Goal: Task Accomplishment & Management: Complete application form

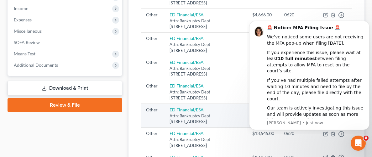
scroll to position [218, 0]
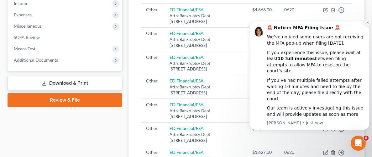
click at [365, 25] on button "Dismiss notification" at bounding box center [368, 23] width 8 height 8
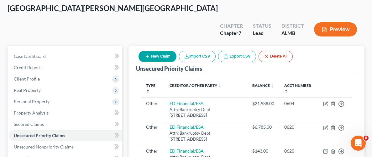
scroll to position [29, 0]
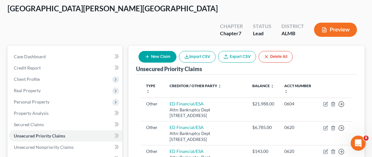
click at [157, 51] on button "New Claim" at bounding box center [158, 57] width 38 height 12
select select "0"
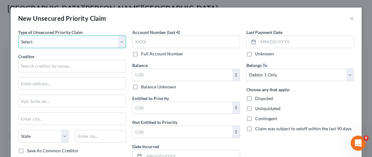
click at [121, 43] on select "Select Taxes & Other Government Units Domestic Support Obligations Extensions o…" at bounding box center [72, 41] width 108 height 13
select select "9"
click at [18, 35] on select "Select Taxes & Other Government Units Domestic Support Obligations Extensions o…" at bounding box center [72, 41] width 108 height 13
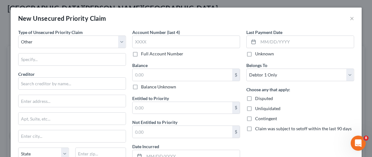
click at [88, 51] on div "Type of Unsecured Priority Claim * Select Taxes & Other Government Units Domest…" at bounding box center [72, 108] width 114 height 158
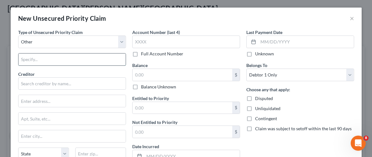
click at [88, 57] on input "text" at bounding box center [72, 59] width 107 height 12
type input "Student Loans"
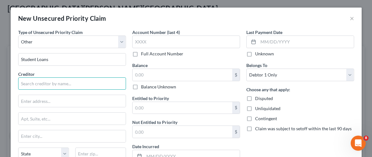
click at [75, 84] on input "text" at bounding box center [72, 83] width 108 height 13
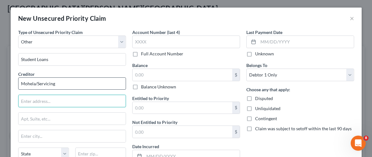
type input "Mohela/Servicing"
type input "Attn: Bankruptcy Dept."
type input "P.O. Box 5524"
type input "[GEOGRAPHIC_DATA]"
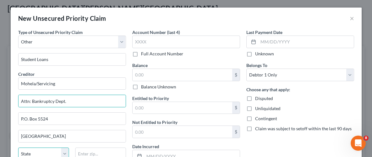
select select "43"
type input "57117-0000"
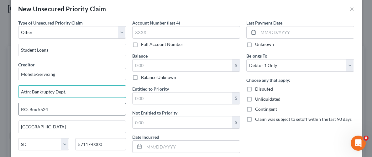
scroll to position [10, 0]
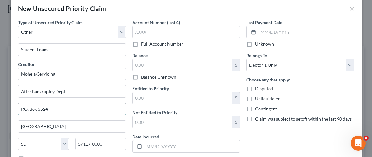
click at [54, 108] on input "P.O. Box 5524" at bounding box center [72, 109] width 107 height 12
type input "P"
click at [47, 127] on input "[GEOGRAPHIC_DATA]" at bounding box center [72, 126] width 107 height 12
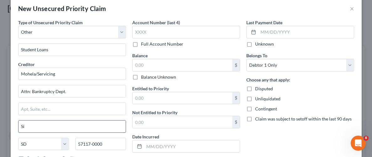
type input "S"
drag, startPoint x: 89, startPoint y: 136, endPoint x: 99, endPoint y: 145, distance: 14.2
click at [89, 136] on div "Creditor * Mohela/Servicing Attn: Bankruptcy Dept. State AL AK AR AZ CA CO CT D…" at bounding box center [72, 108] width 108 height 94
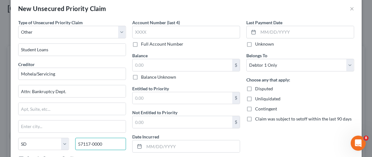
click at [107, 142] on input "57117-0000" at bounding box center [100, 143] width 51 height 13
type input "5"
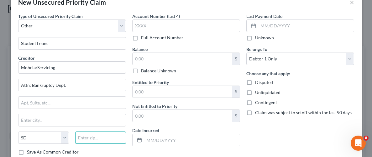
click at [115, 136] on input "text" at bounding box center [100, 137] width 51 height 13
type input "63005"
click at [129, 145] on div "Account Number (last 4) Full Account Number Balance $ Balance Unknown Balance U…" at bounding box center [186, 92] width 114 height 158
type input "Chesterfield"
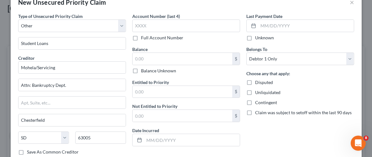
select select "26"
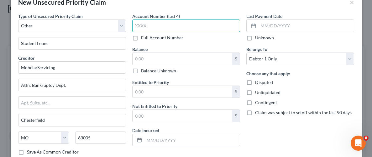
click at [151, 27] on input "text" at bounding box center [186, 25] width 108 height 13
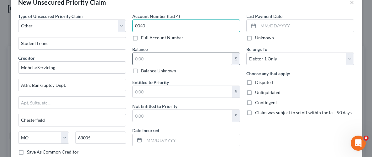
type input "0040"
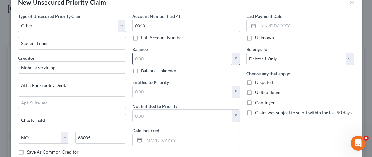
click at [195, 60] on input "text" at bounding box center [183, 59] width 100 height 12
type input "10,411"
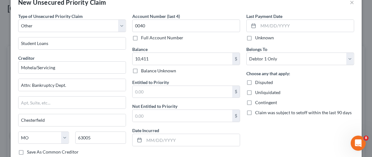
click at [275, 140] on div "Last Payment Date Unknown Belongs To * Select Debtor 1 Only Debtor 2 Only Debto…" at bounding box center [300, 92] width 114 height 158
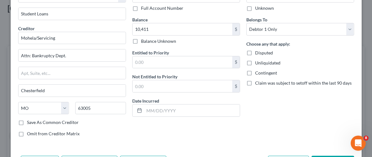
scroll to position [54, 0]
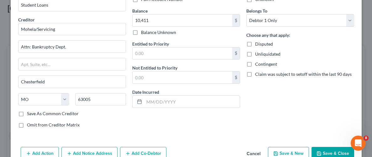
click at [255, 53] on label "Unliquidated" at bounding box center [267, 54] width 25 height 6
click at [258, 53] on input "Unliquidated" at bounding box center [260, 53] width 4 height 4
checkbox input "true"
click at [225, 116] on div "Account Number (last 4) 0040 Full Account Number Balance 10,411.00 $ Balance Un…" at bounding box center [186, 54] width 114 height 158
click at [335, 147] on button "Save & Close" at bounding box center [333, 153] width 43 height 13
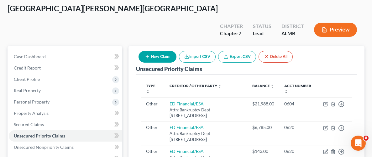
click at [157, 51] on button "New Claim" at bounding box center [158, 57] width 38 height 12
select select "0"
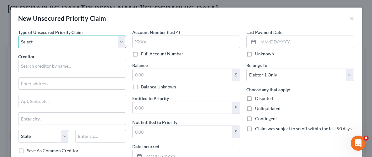
click at [80, 42] on select "Select Taxes & Other Government Units Domestic Support Obligations Extensions o…" at bounding box center [72, 41] width 108 height 13
select select "9"
click at [18, 35] on select "Select Taxes & Other Government Units Domestic Support Obligations Extensions o…" at bounding box center [72, 41] width 108 height 13
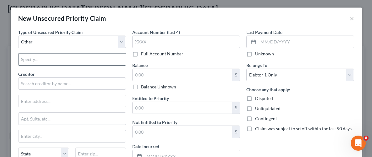
click at [61, 61] on input "text" at bounding box center [72, 59] width 107 height 12
type input "Student Loans"
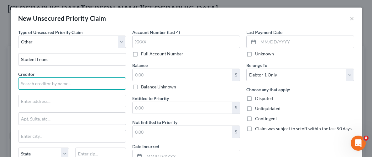
click at [58, 88] on input "text" at bounding box center [72, 83] width 108 height 13
type input "Mohela/Servicing"
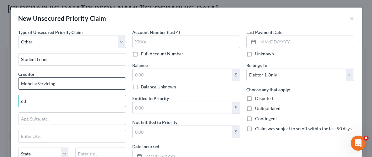
type input "6"
type input "Attn: Bankruptcy Dept."
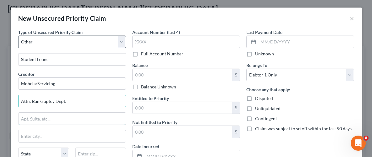
type input "P.O. Box 5524"
type input "[GEOGRAPHIC_DATA]"
select select "43"
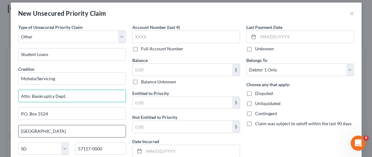
scroll to position [13, 0]
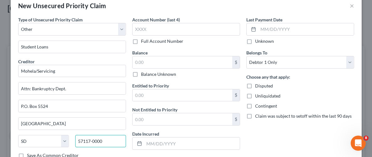
drag, startPoint x: 109, startPoint y: 137, endPoint x: 72, endPoint y: 137, distance: 36.7
click at [72, 137] on div "57117-0000" at bounding box center [100, 141] width 57 height 13
type input "63005"
click at [125, 150] on div "State AL AK AR AZ CA CO CT DE DC FL GA GU HI ID IL IN IA KS KY LA ME MD MA MI M…" at bounding box center [72, 144] width 114 height 18
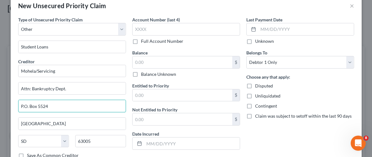
drag, startPoint x: 56, startPoint y: 104, endPoint x: 12, endPoint y: 103, distance: 44.2
click at [12, 103] on div "Type of Unsecured Priority Claim * Select Taxes & Other Government Units Domest…" at bounding box center [186, 100] width 351 height 169
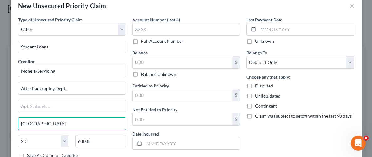
drag, startPoint x: 55, startPoint y: 125, endPoint x: 6, endPoint y: 123, distance: 49.0
click at [6, 123] on div "New Unsecured Priority Claim × Type of Unsecured Priority Claim * Select Taxes …" at bounding box center [186, 78] width 372 height 157
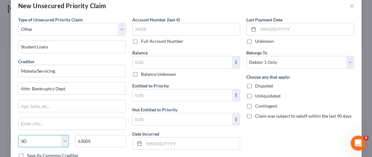
drag, startPoint x: 28, startPoint y: 138, endPoint x: 21, endPoint y: 139, distance: 7.3
click at [21, 139] on select "State [US_STATE] AK AR AZ CA CO CT DE DC [GEOGRAPHIC_DATA] [GEOGRAPHIC_DATA] GU…" at bounding box center [43, 141] width 51 height 13
select select
click at [18, 135] on select "State [US_STATE] AK AR AZ CA CO CT DE DC [GEOGRAPHIC_DATA] [GEOGRAPHIC_DATA] GU…" at bounding box center [43, 141] width 51 height 13
click at [125, 150] on div "State AL AK AR AZ CA CO CT DE DC FL GA GU HI ID IL IN IA KS KY LA ME MD MA MI M…" at bounding box center [72, 144] width 114 height 18
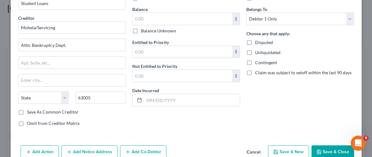
scroll to position [58, 0]
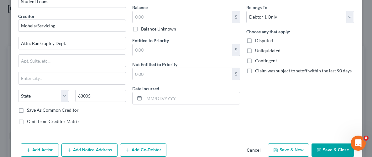
click at [112, 113] on div "Type of Unsecured Priority Claim * Select Taxes & Other Government Units Domest…" at bounding box center [72, 50] width 114 height 158
click at [99, 92] on input "63005" at bounding box center [100, 95] width 51 height 13
type input "6"
type input "63005"
click at [127, 114] on div "Type of Unsecured Priority Claim * Select Taxes & Other Government Units Domest…" at bounding box center [72, 50] width 114 height 158
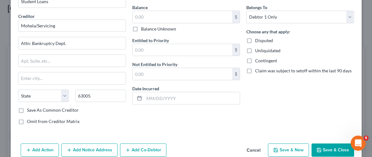
click at [102, 102] on div "State AL AK AR AZ CA CO CT DE DC FL GA GU HI ID IL IN IA KS KY LA ME MD MA MI M…" at bounding box center [72, 98] width 114 height 18
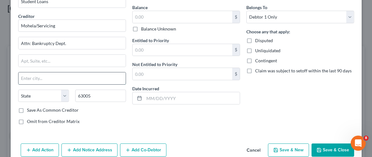
click at [43, 75] on input "text" at bounding box center [72, 78] width 107 height 12
type input "Chesterfield"
select select "26"
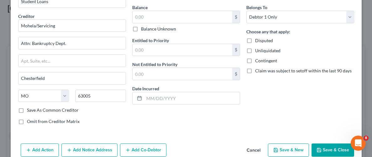
click at [116, 120] on div "Omit from Creditor Matrix" at bounding box center [72, 121] width 108 height 6
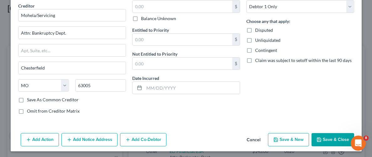
scroll to position [69, 0]
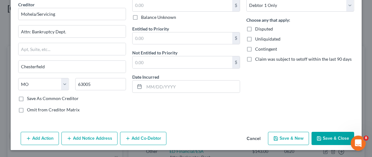
click at [330, 137] on button "Save & Close" at bounding box center [333, 137] width 43 height 13
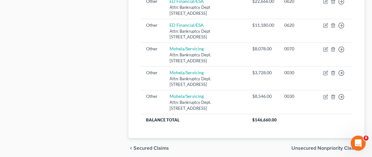
scroll to position [416, 0]
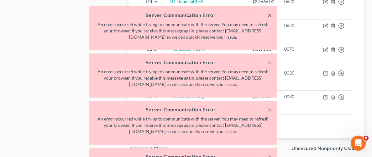
click at [271, 13] on button "×" at bounding box center [270, 15] width 4 height 8
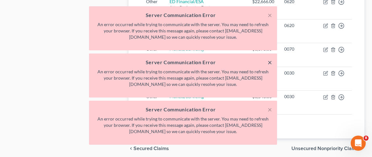
click at [271, 63] on button "×" at bounding box center [270, 62] width 4 height 8
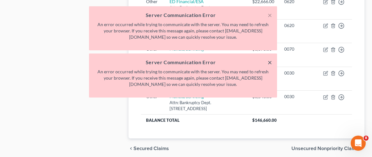
click at [269, 62] on button "×" at bounding box center [270, 62] width 4 height 8
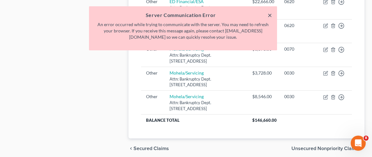
click at [269, 16] on button "×" at bounding box center [270, 15] width 4 height 8
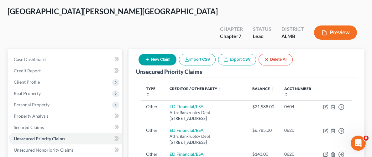
scroll to position [87, 0]
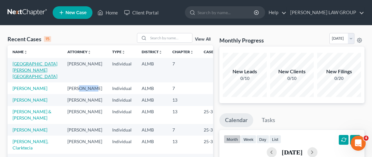
click at [36, 64] on link "[GEOGRAPHIC_DATA][PERSON_NAME][GEOGRAPHIC_DATA]" at bounding box center [35, 70] width 45 height 18
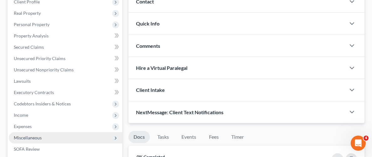
scroll to position [124, 0]
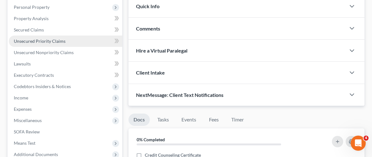
click at [48, 38] on span "Unsecured Priority Claims" at bounding box center [40, 40] width 52 height 5
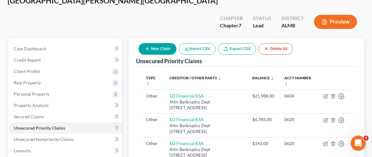
scroll to position [37, 0]
click at [157, 43] on button "New Claim" at bounding box center [158, 49] width 38 height 12
select select "0"
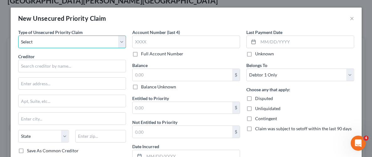
click at [122, 42] on select "Select Taxes & Other Government Units Domestic Support Obligations Extensions o…" at bounding box center [72, 41] width 108 height 13
select select "9"
click at [18, 35] on select "Select Taxes & Other Government Units Domestic Support Obligations Extensions o…" at bounding box center [72, 41] width 108 height 13
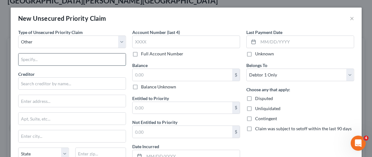
click at [79, 59] on input "text" at bounding box center [72, 59] width 107 height 12
type input "Student Loans"
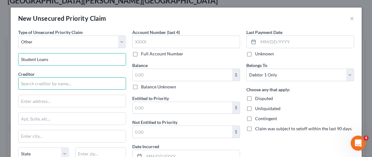
click at [76, 80] on input "text" at bounding box center [72, 83] width 108 height 13
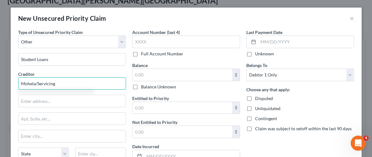
type input "Mohela/Servicing"
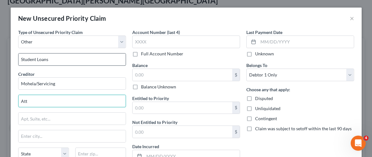
type input "Attn: Bankruptcy Dept."
type input "P.O. Box 5524"
type input "[GEOGRAPHIC_DATA]"
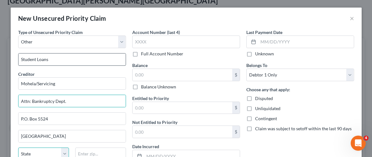
select select "43"
type input "57117-0000"
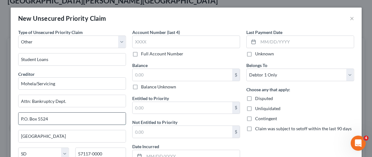
click at [56, 120] on input "P.O. Box 5524" at bounding box center [72, 118] width 107 height 12
type input "P"
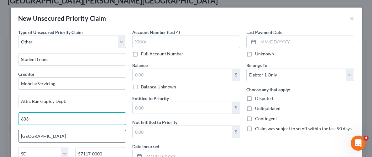
type input "[STREET_ADDRESS]"
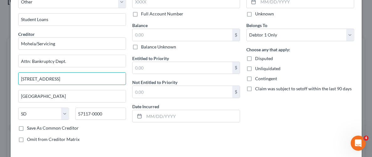
scroll to position [41, 0]
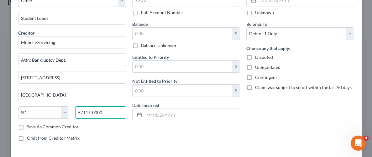
drag, startPoint x: 107, startPoint y: 113, endPoint x: 77, endPoint y: 113, distance: 30.4
click at [77, 113] on input "57117-0000" at bounding box center [100, 112] width 51 height 13
type input "63005"
click at [98, 133] on div "Type of Unsecured Priority Claim * Select Taxes & Other Government Units Domest…" at bounding box center [72, 67] width 114 height 158
type input "Chesterfield"
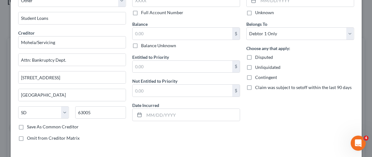
select select "26"
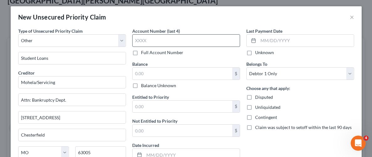
scroll to position [0, 0]
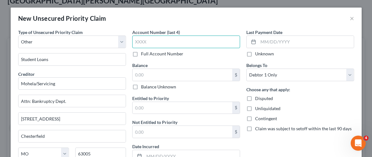
click at [178, 40] on input "text" at bounding box center [186, 41] width 108 height 13
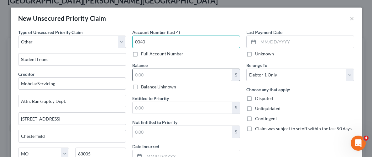
type input "0040"
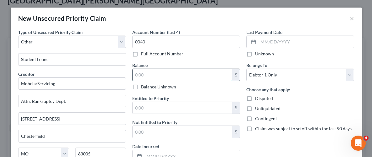
click at [182, 76] on input "text" at bounding box center [183, 75] width 100 height 12
type input "10,411.00"
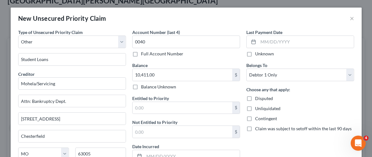
click at [255, 107] on label "Unliquidated" at bounding box center [267, 108] width 25 height 6
click at [258, 107] on input "Unliquidated" at bounding box center [260, 107] width 4 height 4
checkbox input "true"
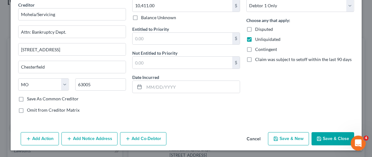
scroll to position [69, 0]
click at [321, 134] on button "Save & Close" at bounding box center [333, 137] width 43 height 13
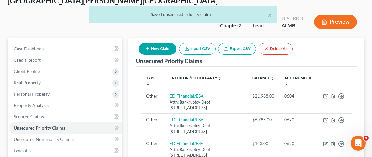
click at [166, 43] on button "New Claim" at bounding box center [158, 49] width 38 height 12
select select "0"
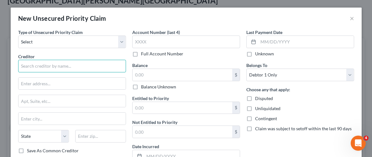
click at [76, 67] on input "text" at bounding box center [72, 66] width 108 height 13
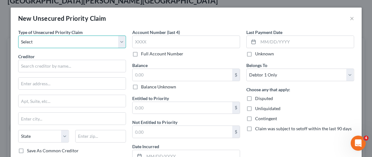
click at [122, 44] on select "Select Taxes & Other Government Units Domestic Support Obligations Extensions o…" at bounding box center [72, 41] width 108 height 13
select select "9"
click at [18, 35] on select "Select Taxes & Other Government Units Domestic Support Obligations Extensions o…" at bounding box center [72, 41] width 108 height 13
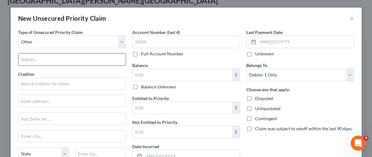
click at [61, 63] on input "text" at bounding box center [72, 59] width 107 height 12
type input "Student Loans"
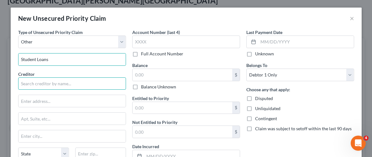
click at [56, 84] on input "text" at bounding box center [72, 83] width 108 height 13
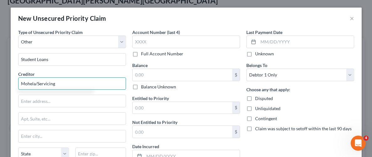
type input "Mohela/Servicing"
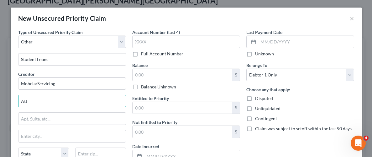
type input "Attn: Bankruptcy Dept."
type input "P.O. Box 5524"
type input "[GEOGRAPHIC_DATA]"
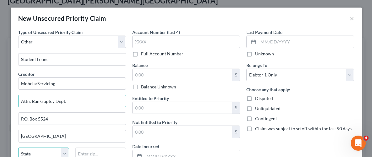
select select "43"
type input "57117-0000"
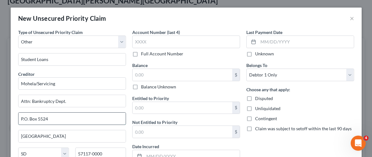
click at [59, 121] on input "P.O. Box 5524" at bounding box center [72, 118] width 107 height 12
drag, startPoint x: 58, startPoint y: 122, endPoint x: 13, endPoint y: 119, distance: 45.6
click at [13, 120] on div "Type of Unsecured Priority Claim * Select Taxes & Other Government Units Domest…" at bounding box center [186, 113] width 351 height 169
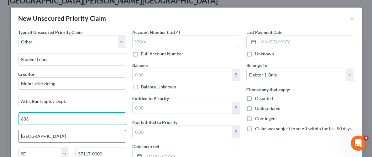
type input "[STREET_ADDRESS]"
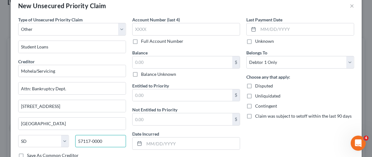
click at [110, 141] on input "57117-0000" at bounding box center [100, 141] width 51 height 13
type input "5"
type input "63005"
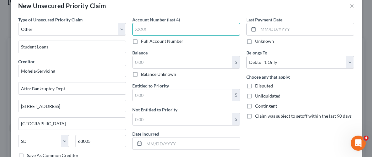
click at [163, 31] on input "text" at bounding box center [186, 29] width 108 height 13
type input "Chesterfield"
select select "26"
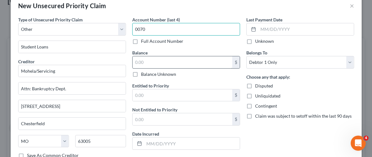
type input "0070"
click at [162, 61] on input "text" at bounding box center [183, 62] width 100 height 12
type input "5,776"
click at [255, 95] on label "Unliquidated" at bounding box center [267, 96] width 25 height 6
click at [258, 95] on input "Unliquidated" at bounding box center [260, 95] width 4 height 4
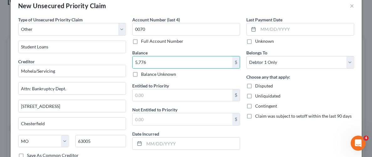
checkbox input "true"
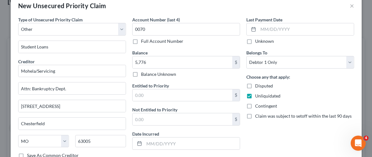
click at [263, 143] on div "Last Payment Date Unknown Belongs To * Select Debtor 1 Only Debtor 2 Only Debto…" at bounding box center [300, 95] width 114 height 158
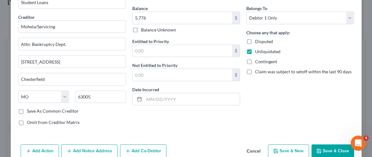
scroll to position [69, 0]
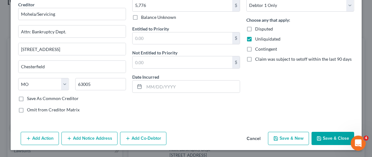
click at [336, 134] on button "Save & Close" at bounding box center [333, 137] width 43 height 13
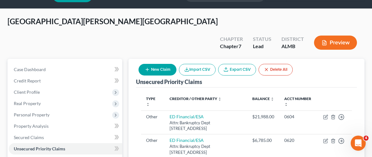
scroll to position [2, 0]
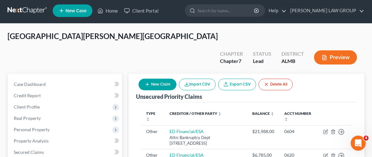
click at [157, 78] on button "New Claim" at bounding box center [158, 84] width 38 height 12
select select "0"
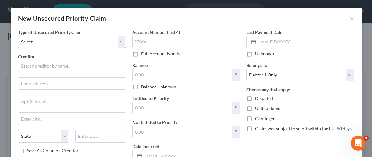
click at [93, 36] on select "Select Taxes & Other Government Units Domestic Support Obligations Extensions o…" at bounding box center [72, 41] width 108 height 13
select select "9"
click at [18, 35] on select "Select Taxes & Other Government Units Domestic Support Obligations Extensions o…" at bounding box center [72, 41] width 108 height 13
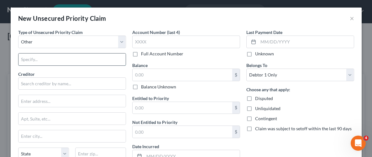
click at [51, 64] on input "text" at bounding box center [72, 59] width 107 height 12
type input "Student Loans"
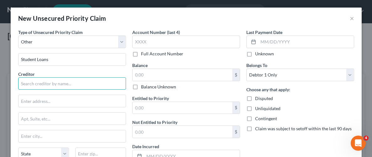
click at [60, 87] on input "text" at bounding box center [72, 83] width 108 height 13
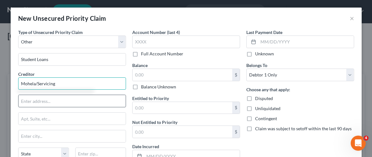
type input "Mohela/Servicing"
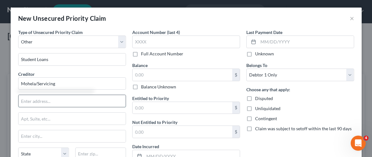
click at [56, 103] on input "text" at bounding box center [72, 101] width 107 height 12
type input "Attn: Bankruptcy Dept."
type input "P.O. Box 5524"
type input "[GEOGRAPHIC_DATA]"
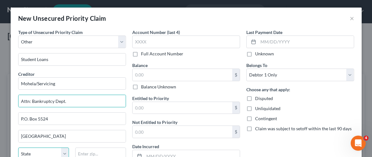
select select "43"
type input "57117-0000"
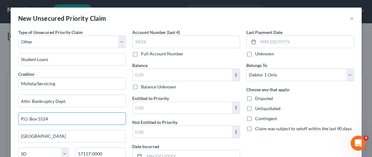
drag, startPoint x: 83, startPoint y: 115, endPoint x: 17, endPoint y: 117, distance: 65.3
click at [17, 117] on div "Type of Unsecured Priority Claim * Select Taxes & Other Government Units Domest…" at bounding box center [72, 108] width 114 height 158
type input "[STREET_ADDRESS]"
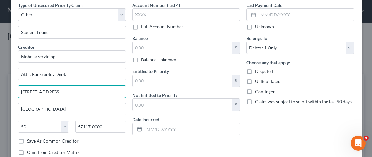
scroll to position [29, 0]
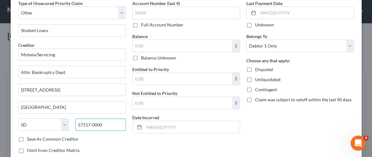
drag, startPoint x: 112, startPoint y: 123, endPoint x: 72, endPoint y: 124, distance: 39.9
click at [72, 124] on div "57117-0000" at bounding box center [100, 124] width 57 height 13
type input "63005"
click at [113, 141] on div "Type of Unsecured Priority Claim * Select Taxes & Other Government Units Domest…" at bounding box center [72, 79] width 114 height 158
type input "Chesterfield"
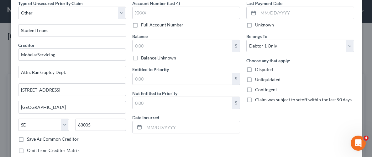
select select "26"
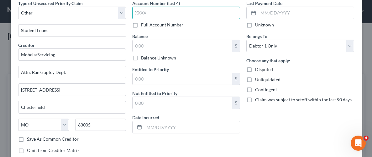
click at [162, 16] on input "text" at bounding box center [186, 13] width 108 height 13
type input "0050"
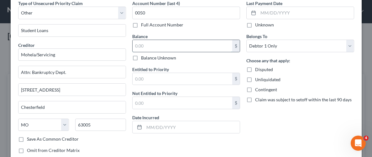
click at [165, 42] on input "text" at bounding box center [183, 46] width 100 height 12
type input "7,869.00"
click at [255, 78] on label "Unliquidated" at bounding box center [267, 79] width 25 height 6
click at [258, 78] on input "Unliquidated" at bounding box center [260, 78] width 4 height 4
checkbox input "true"
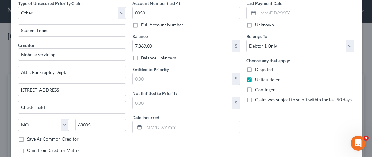
click at [265, 111] on div "Last Payment Date Unknown Belongs To * Select Debtor 1 Only Debtor 2 Only Debto…" at bounding box center [300, 79] width 114 height 158
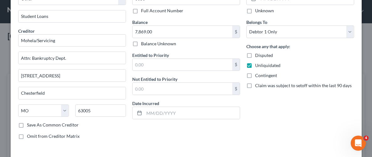
scroll to position [69, 0]
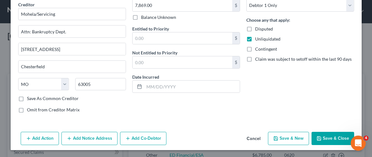
click at [333, 134] on button "Save & Close" at bounding box center [333, 137] width 43 height 13
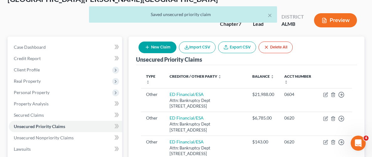
scroll to position [0, 0]
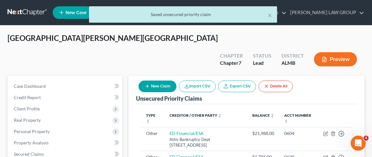
click at [163, 80] on button "New Claim" at bounding box center [158, 86] width 38 height 12
select select "0"
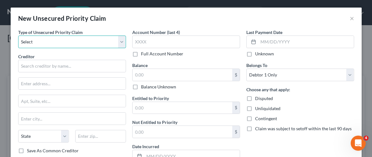
click at [77, 43] on select "Select Taxes & Other Government Units Domestic Support Obligations Extensions o…" at bounding box center [72, 41] width 108 height 13
select select "9"
click at [18, 35] on select "Select Taxes & Other Government Units Domestic Support Obligations Extensions o…" at bounding box center [72, 41] width 108 height 13
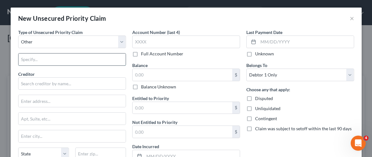
click at [60, 60] on input "text" at bounding box center [72, 59] width 107 height 12
type input "Student Loans"
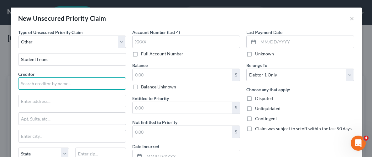
click at [59, 86] on input "text" at bounding box center [72, 83] width 108 height 13
drag, startPoint x: 60, startPoint y: 86, endPoint x: 18, endPoint y: 86, distance: 41.7
click at [18, 86] on input "Mohela/Servicing" at bounding box center [72, 83] width 108 height 13
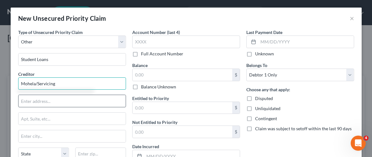
type input "Mohela/Servicing"
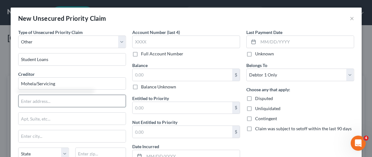
click at [78, 105] on input "text" at bounding box center [72, 101] width 107 height 12
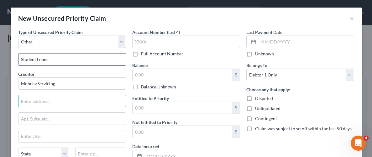
type input "Attn: Bankruptcy Dept."
type input "P.O. Box 5524"
type input "[GEOGRAPHIC_DATA]"
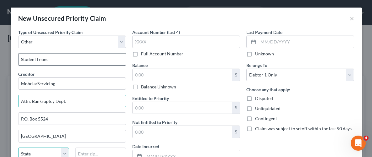
select select "43"
type input "57117-0000"
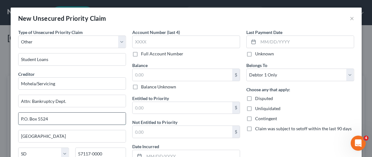
drag, startPoint x: 69, startPoint y: 120, endPoint x: 18, endPoint y: 119, distance: 50.8
click at [18, 119] on div "P.O. Box 5524" at bounding box center [72, 118] width 108 height 13
type input "[STREET_ADDRESS]"
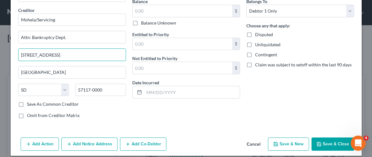
scroll to position [65, 0]
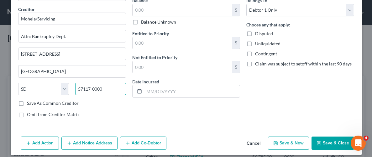
drag, startPoint x: 112, startPoint y: 83, endPoint x: 71, endPoint y: 90, distance: 41.5
click at [71, 90] on div "State [US_STATE] AK AR AZ CA CO CT DE DC [GEOGRAPHIC_DATA] [GEOGRAPHIC_DATA] GU…" at bounding box center [72, 92] width 114 height 18
type input "63005"
click at [101, 106] on div "Type of Unsecured Priority Claim * Select Taxes & Other Government Units Domest…" at bounding box center [72, 43] width 114 height 158
type input "Chesterfield"
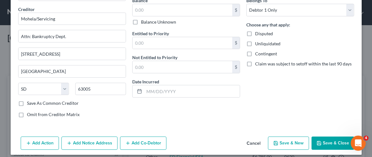
select select "26"
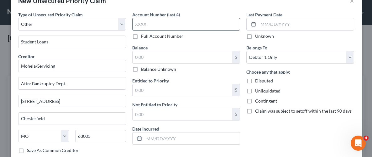
scroll to position [12, 0]
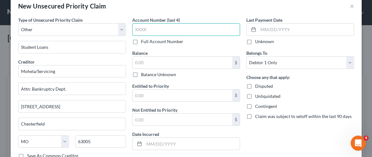
click at [179, 28] on input "text" at bounding box center [186, 29] width 108 height 13
type input "0040"
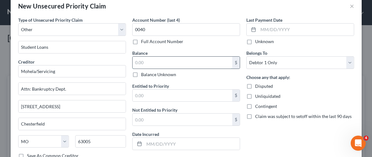
click at [174, 62] on input "text" at bounding box center [183, 62] width 100 height 12
type input "7,774"
click at [255, 94] on label "Unliquidated" at bounding box center [267, 96] width 25 height 6
click at [258, 94] on input "Unliquidated" at bounding box center [260, 95] width 4 height 4
checkbox input "true"
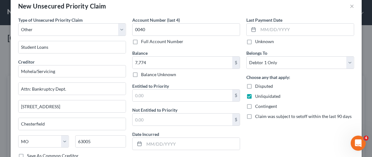
click at [267, 140] on div "Last Payment Date Unknown Belongs To * Select Debtor 1 Only Debtor 2 Only Debto…" at bounding box center [300, 96] width 114 height 158
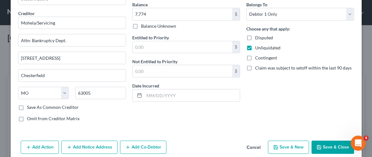
scroll to position [69, 0]
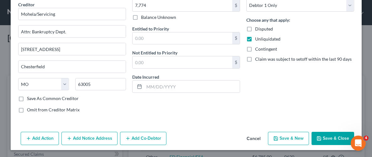
click at [333, 135] on button "Save & Close" at bounding box center [333, 137] width 43 height 13
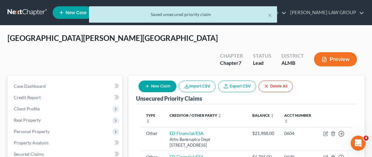
click at [154, 80] on button "New Claim" at bounding box center [158, 86] width 38 height 12
select select "0"
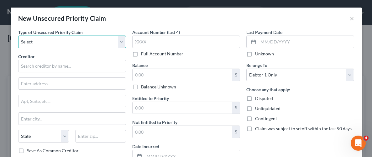
click at [63, 39] on select "Select Taxes & Other Government Units Domestic Support Obligations Extensions o…" at bounding box center [72, 41] width 108 height 13
select select "9"
click at [18, 35] on select "Select Taxes & Other Government Units Domestic Support Obligations Extensions o…" at bounding box center [72, 41] width 108 height 13
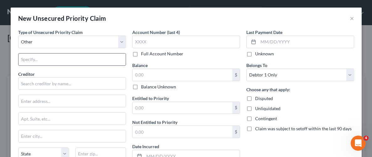
click at [33, 61] on input "text" at bounding box center [72, 59] width 107 height 12
type input "Student Loans"
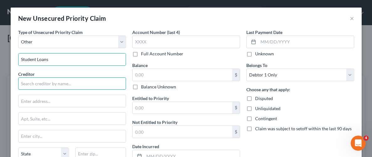
click at [52, 85] on input "text" at bounding box center [72, 83] width 108 height 13
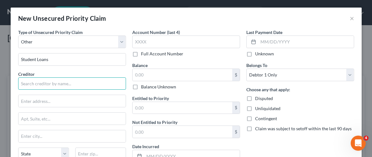
paste input "Mohela/Servicing"
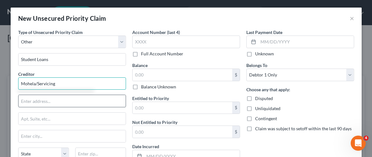
type input "Mohela/Servicing"
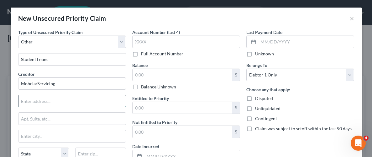
click at [51, 100] on input "text" at bounding box center [72, 101] width 107 height 12
type input "Attn: Bankruptcy Dept."
type input "P.O. Box 5524"
type input "[GEOGRAPHIC_DATA]"
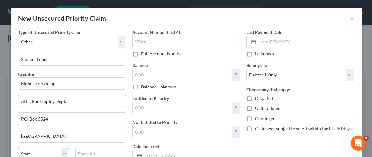
select select "43"
type input "57117-0000"
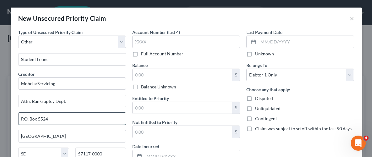
drag, startPoint x: 60, startPoint y: 115, endPoint x: 20, endPoint y: 117, distance: 39.9
click at [20, 117] on input "P.O. Box 5524" at bounding box center [72, 118] width 107 height 12
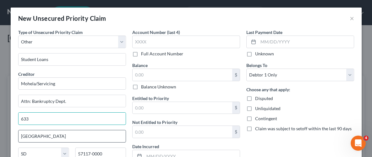
type input "[STREET_ADDRESS]"
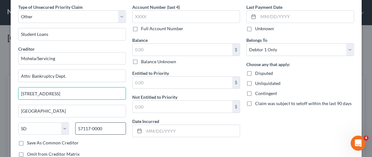
scroll to position [30, 0]
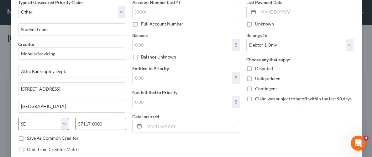
drag, startPoint x: 117, startPoint y: 120, endPoint x: 68, endPoint y: 125, distance: 48.5
click at [68, 125] on div "State [US_STATE] AK AR AZ CA CO CT DE DC [GEOGRAPHIC_DATA] [GEOGRAPHIC_DATA] GU…" at bounding box center [72, 126] width 114 height 18
type input "0"
type input "63005"
click at [106, 138] on div "Save As Common Creditor" at bounding box center [72, 138] width 108 height 6
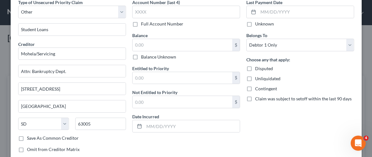
type input "Chesterfield"
select select "26"
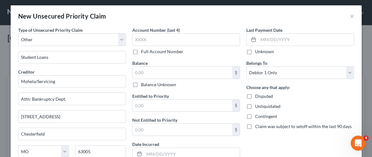
scroll to position [0, 0]
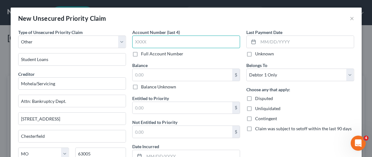
click at [182, 44] on input "text" at bounding box center [186, 41] width 108 height 13
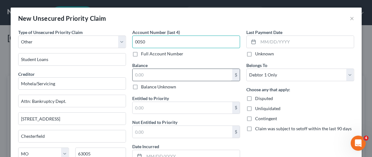
type input "0050"
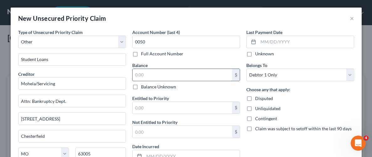
click at [192, 77] on input "text" at bounding box center [183, 75] width 100 height 12
type input "10,191"
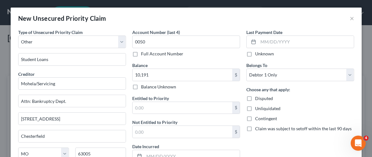
click at [255, 108] on label "Unliquidated" at bounding box center [267, 108] width 25 height 6
click at [258, 108] on input "Unliquidated" at bounding box center [260, 107] width 4 height 4
checkbox input "true"
click at [270, 136] on div "Last Payment Date Unknown Belongs To * Select Debtor 1 Only Debtor 2 Only Debto…" at bounding box center [300, 108] width 114 height 158
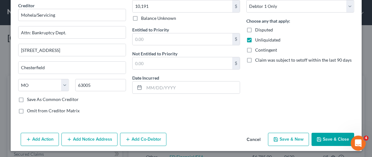
scroll to position [69, 0]
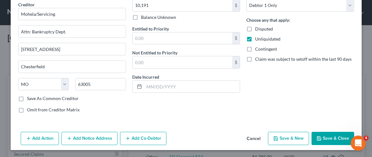
click at [334, 140] on button "Save & Close" at bounding box center [333, 137] width 43 height 13
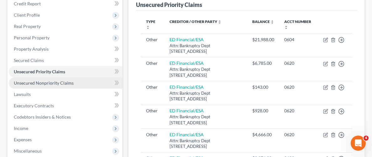
scroll to position [83, 0]
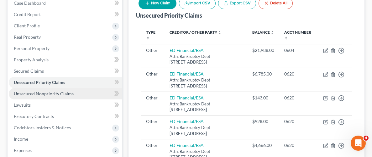
click at [47, 91] on span "Unsecured Nonpriority Claims" at bounding box center [44, 93] width 60 height 5
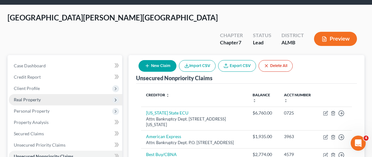
scroll to position [24, 0]
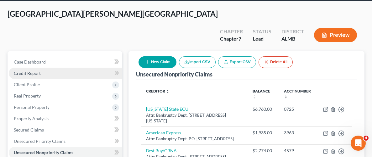
click at [35, 70] on span "Credit Report" at bounding box center [27, 72] width 27 height 5
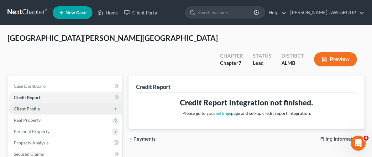
click at [28, 106] on span "Client Profile" at bounding box center [27, 108] width 26 height 5
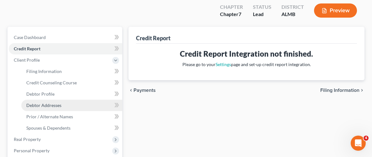
scroll to position [50, 0]
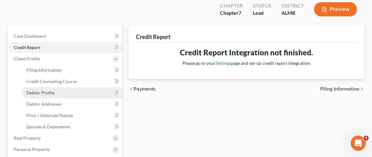
click at [42, 90] on span "Debtor Profile" at bounding box center [40, 92] width 28 height 5
select select "0"
select select "2"
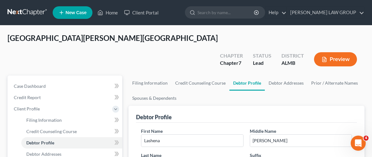
click at [102, 35] on div "[GEOGRAPHIC_DATA][PERSON_NAME] Upgraded Chapter Chapter 7 Status Lead District …" at bounding box center [186, 54] width 357 height 42
